Goal: Information Seeking & Learning: Compare options

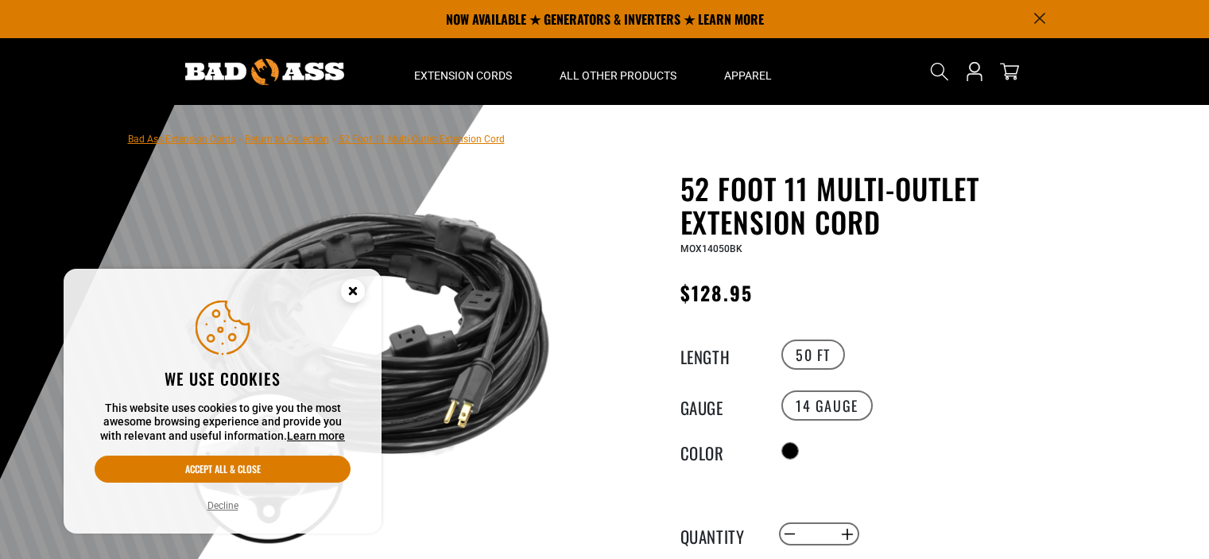
click at [351, 289] on icon "Cookie Consent" at bounding box center [353, 291] width 6 height 6
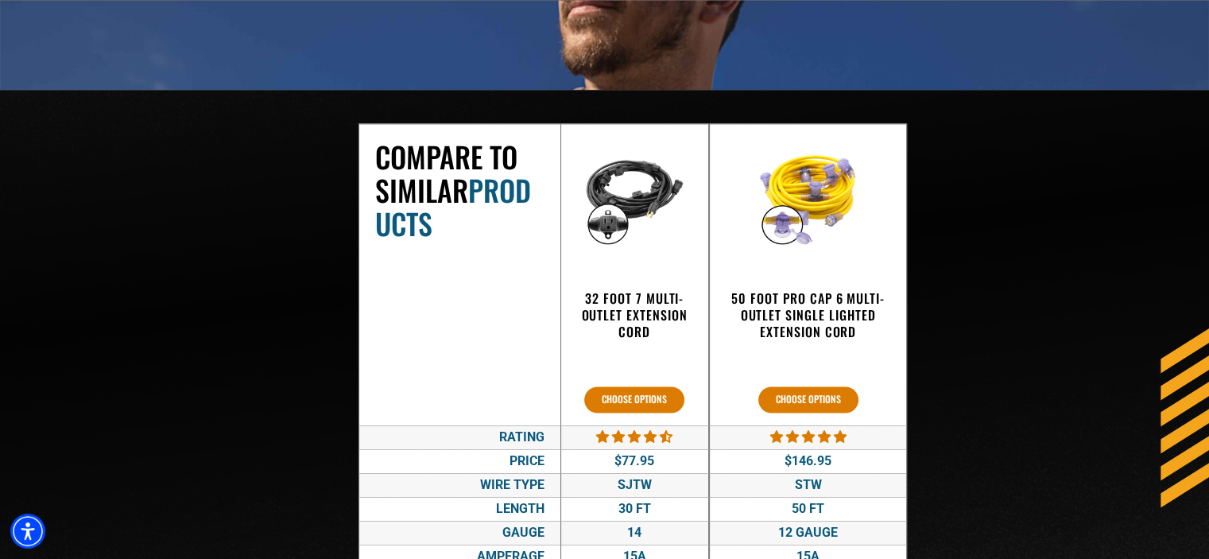
scroll to position [2451, 0]
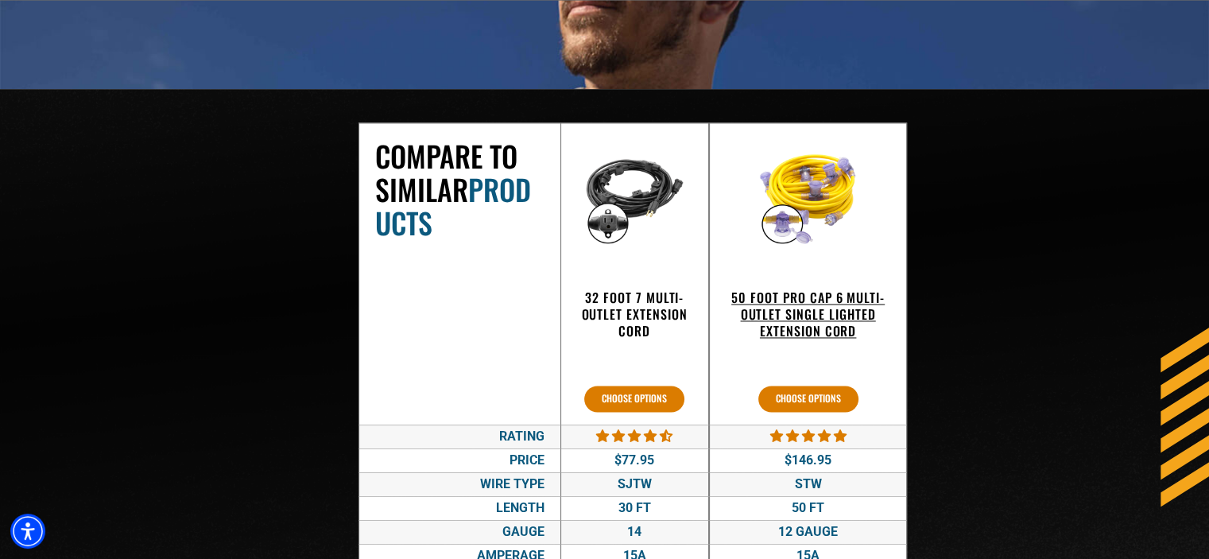
click at [768, 310] on h3 "50 Foot Pro Cap 6 Multi-Outlet Single Lighted Extension Cord" at bounding box center [808, 313] width 165 height 49
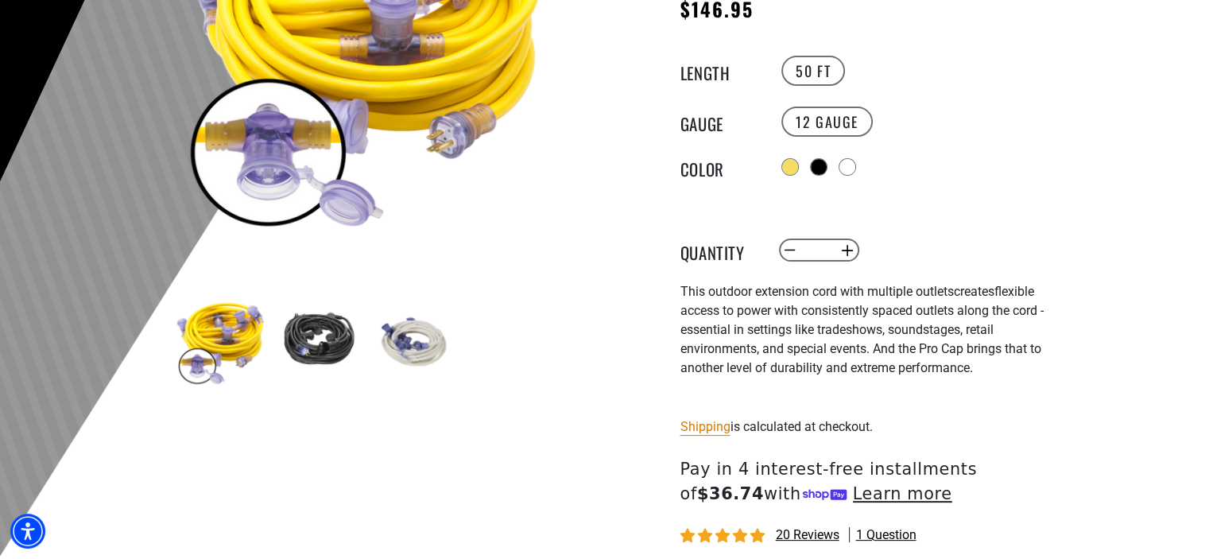
scroll to position [321, 0]
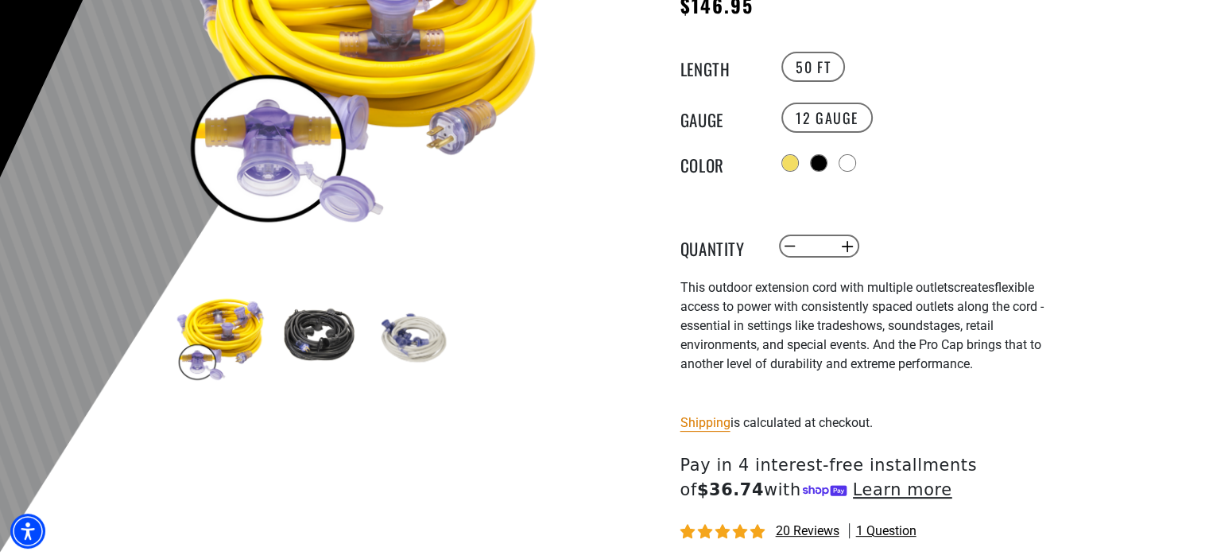
click at [424, 358] on img at bounding box center [413, 337] width 92 height 92
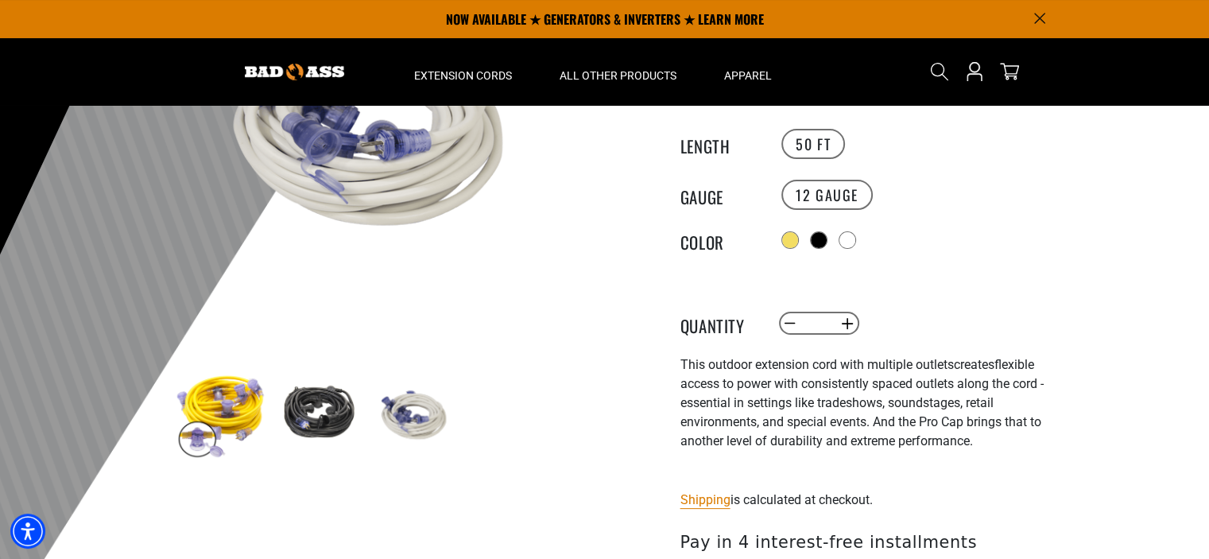
scroll to position [210, 0]
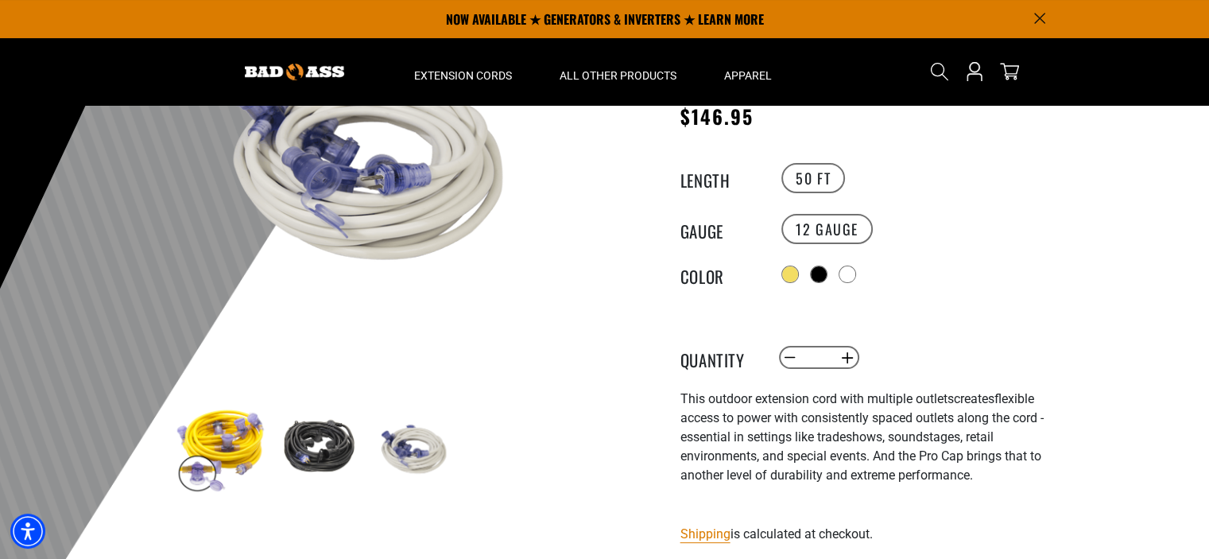
click at [331, 435] on img at bounding box center [317, 448] width 92 height 92
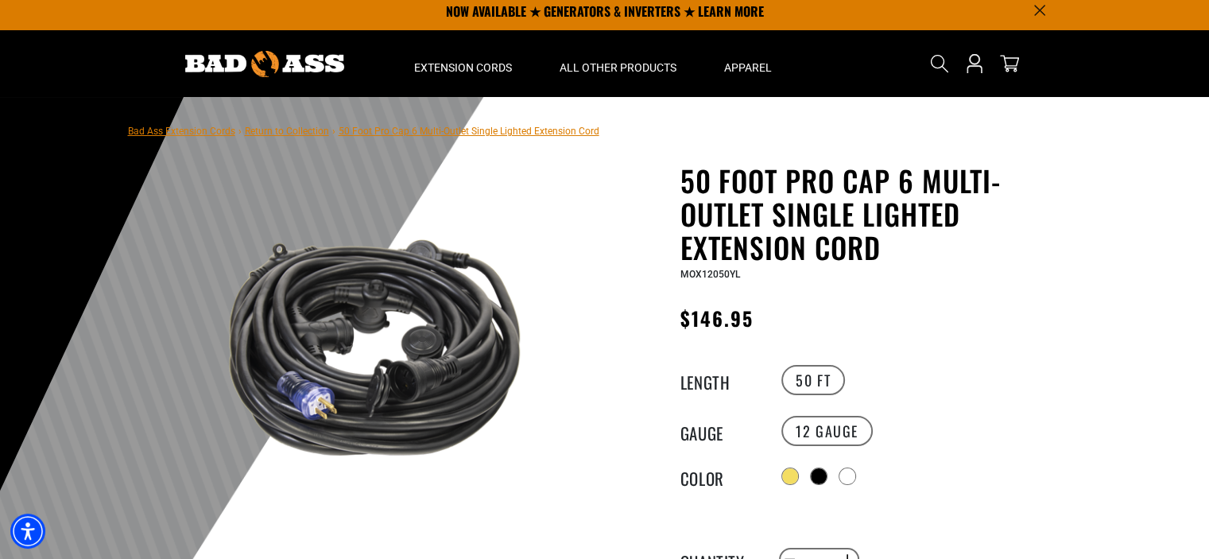
scroll to position [0, 0]
